Goal: Task Accomplishment & Management: Use online tool/utility

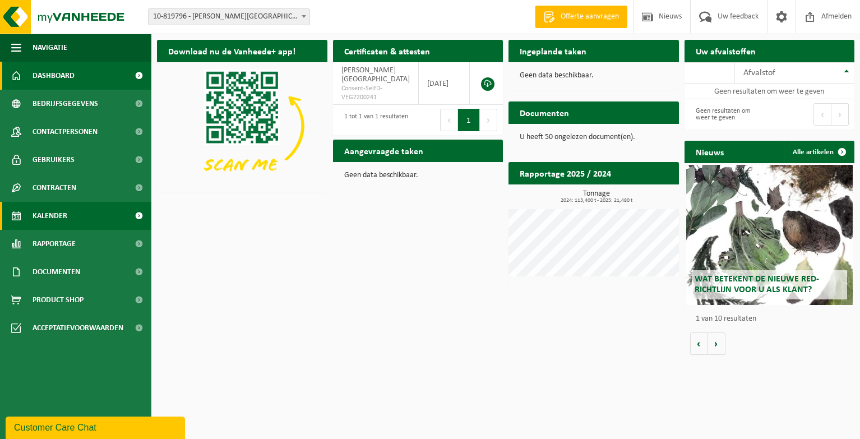
click at [68, 218] on link "Kalender" at bounding box center [75, 216] width 151 height 28
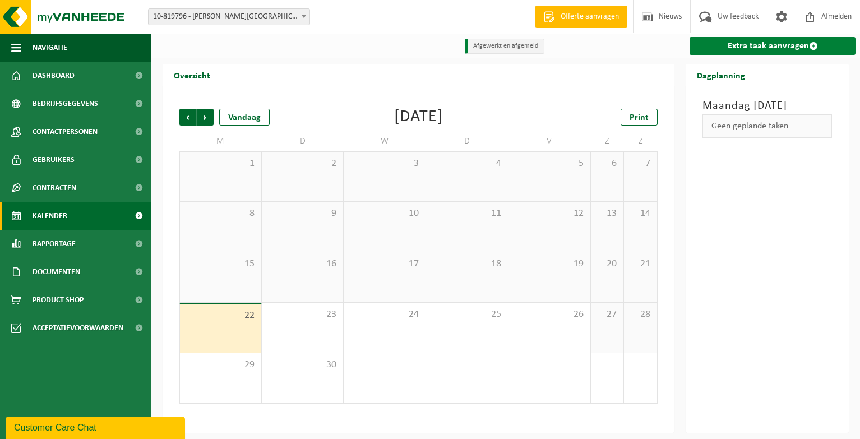
click at [742, 43] on link "Extra taak aanvragen" at bounding box center [773, 46] width 166 height 18
